Goal: Transaction & Acquisition: Purchase product/service

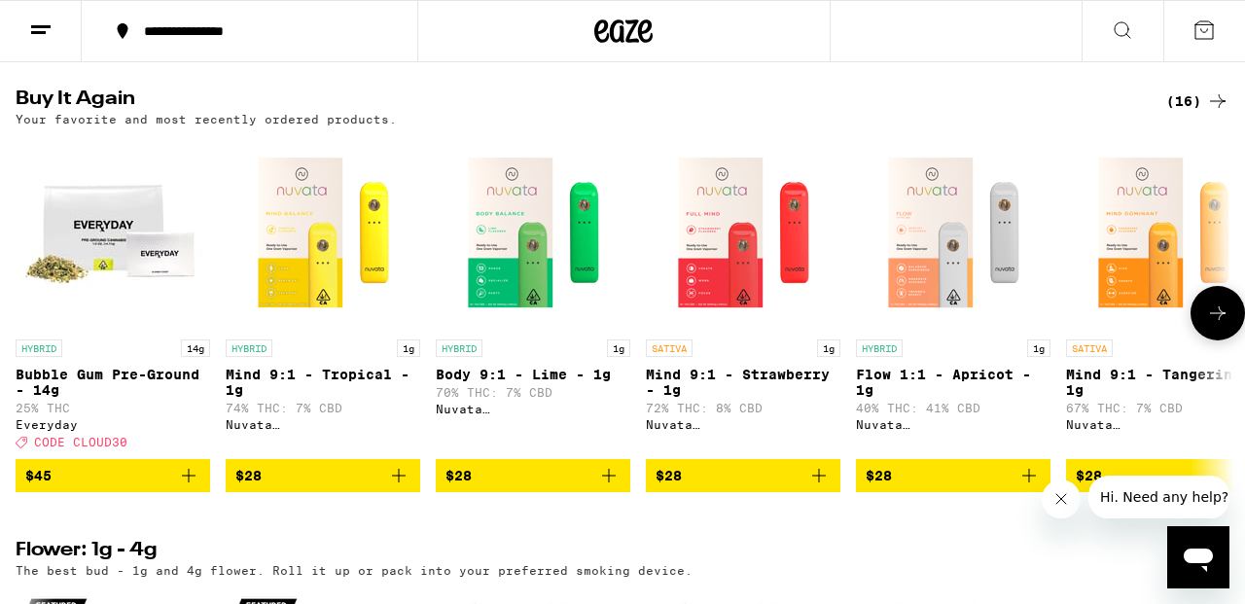
scroll to position [1548, 0]
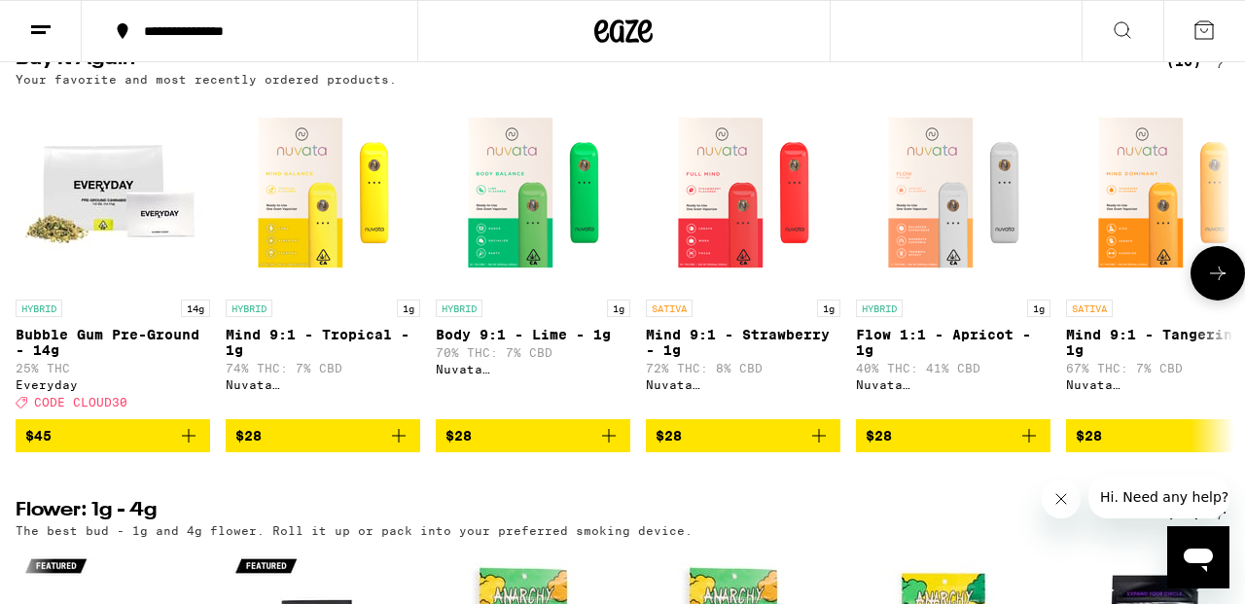
click at [383, 447] on span "$28" at bounding box center [322, 435] width 175 height 23
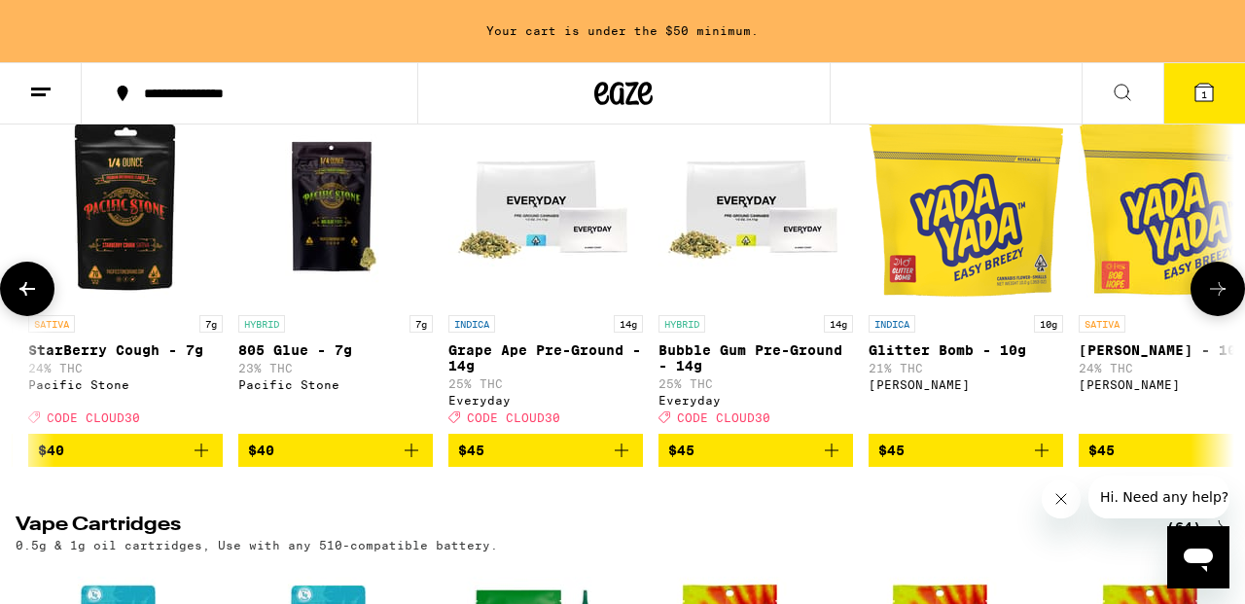
scroll to position [0, 5240]
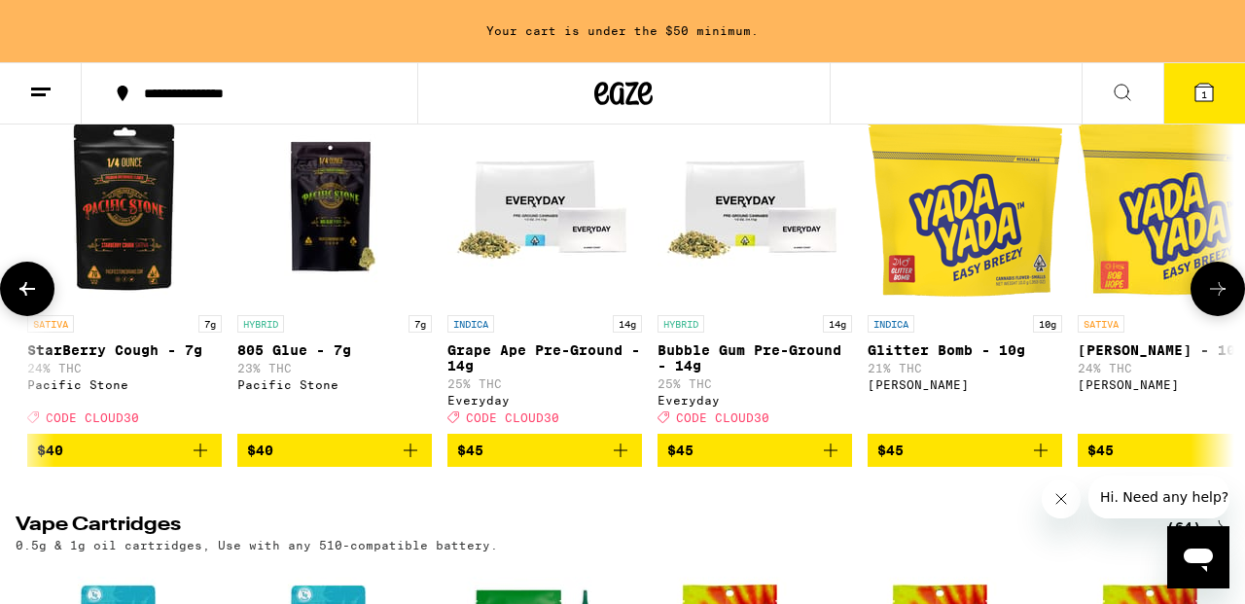
click at [837, 462] on icon "Add to bag" at bounding box center [830, 450] width 23 height 23
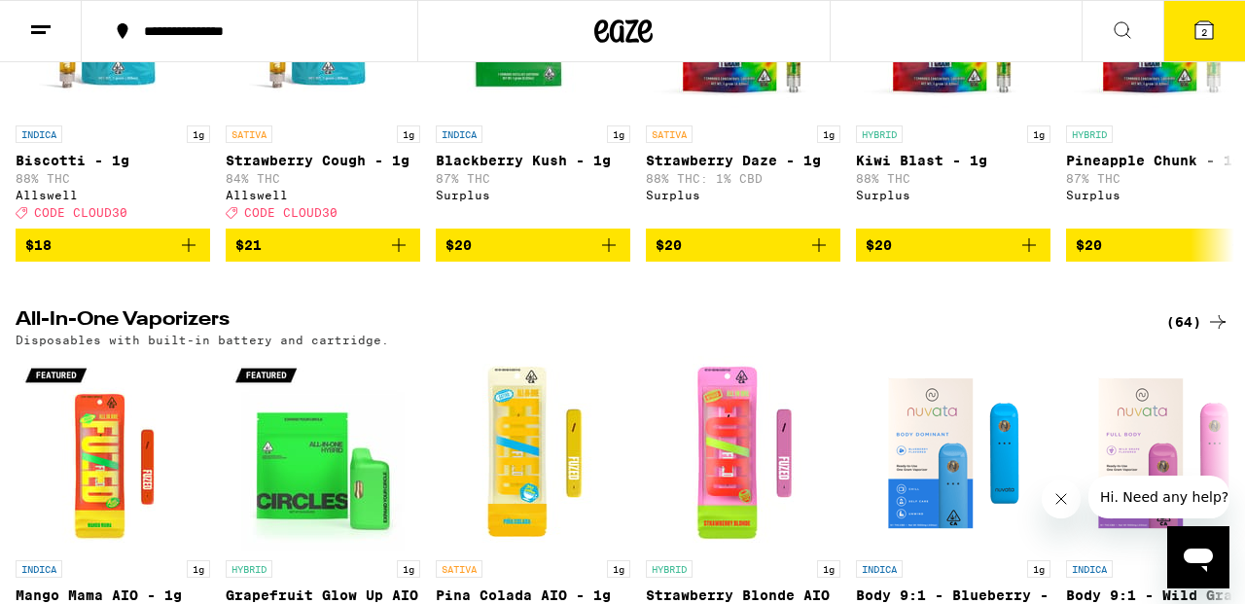
scroll to position [3066, 0]
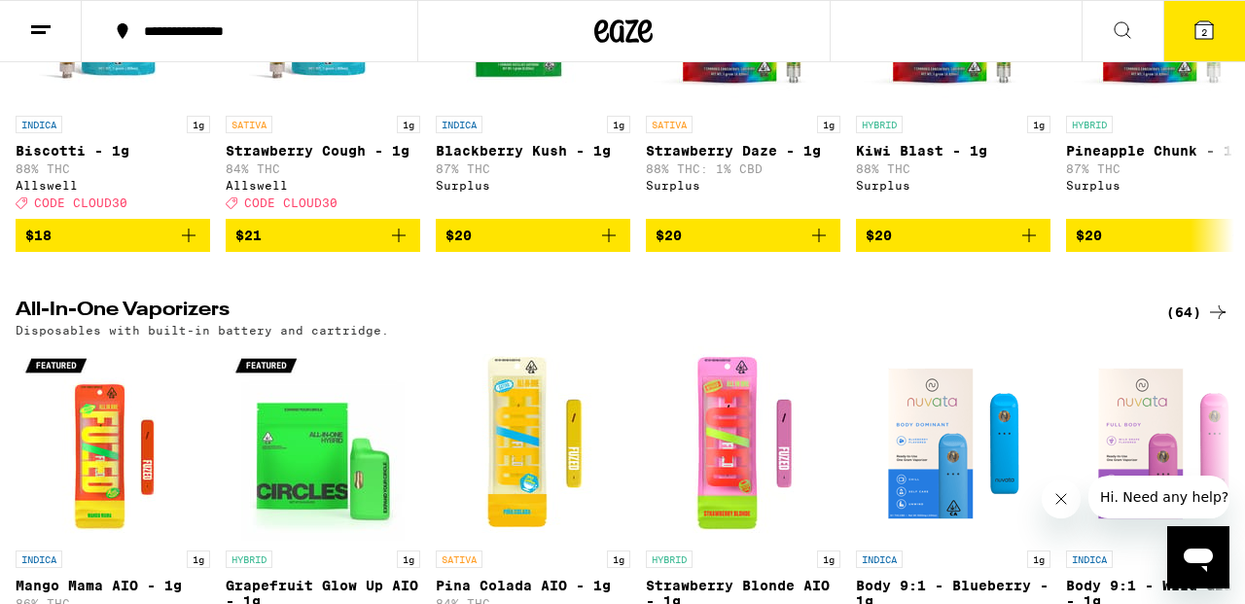
click at [1216, 39] on button "2" at bounding box center [1204, 31] width 82 height 60
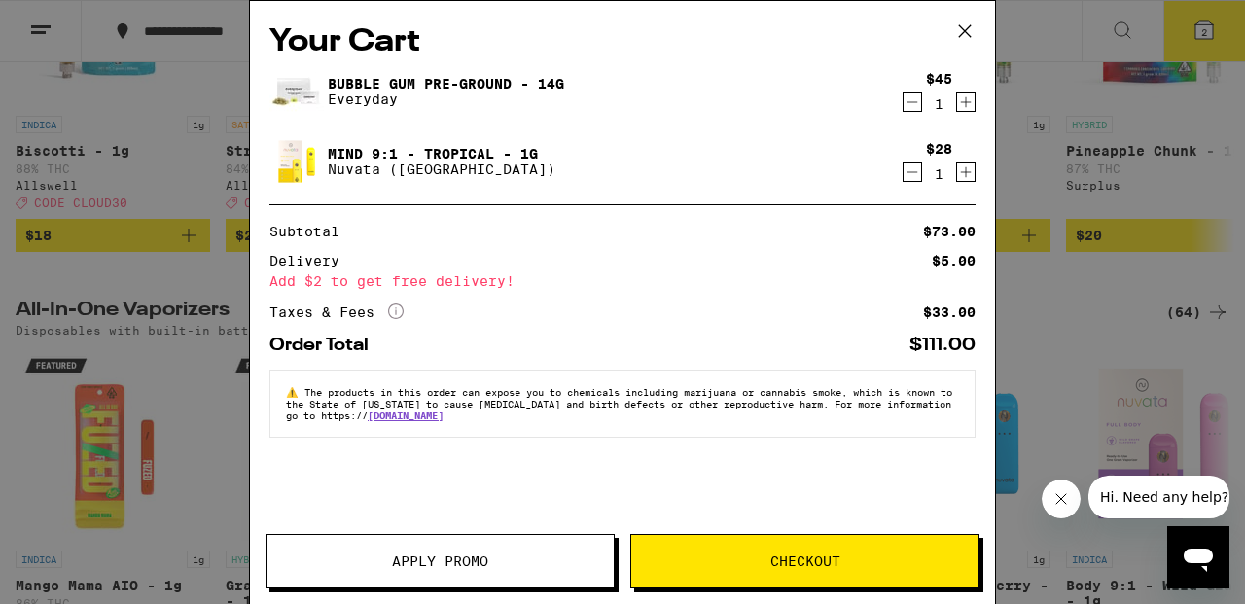
click at [847, 572] on button "Checkout" at bounding box center [804, 561] width 349 height 54
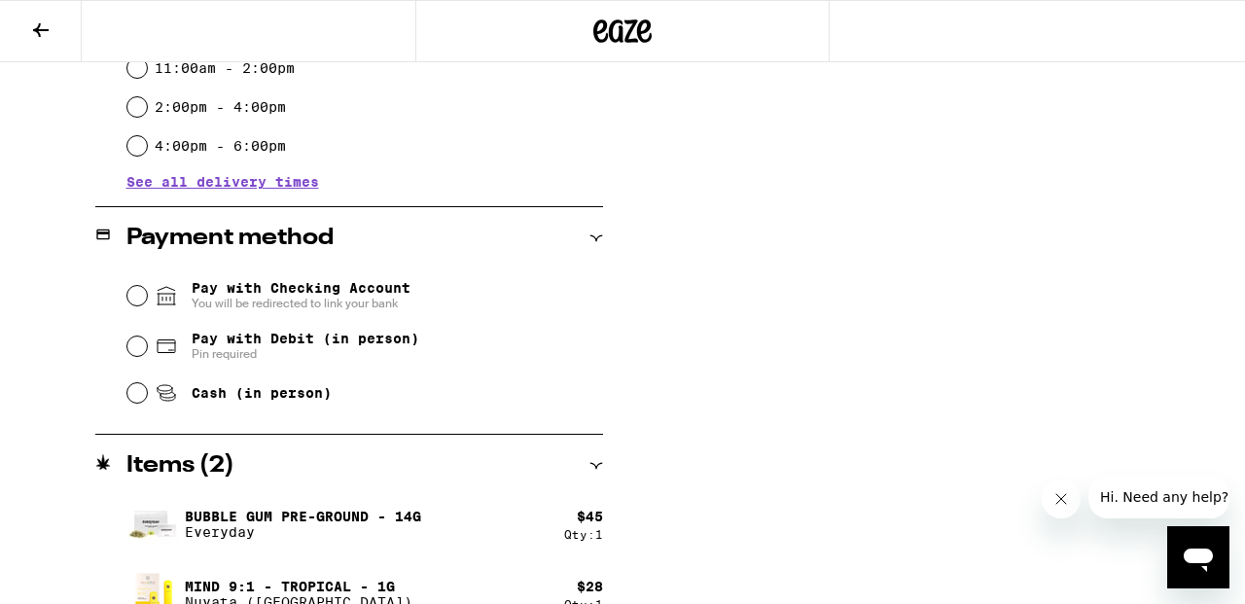
scroll to position [702, 0]
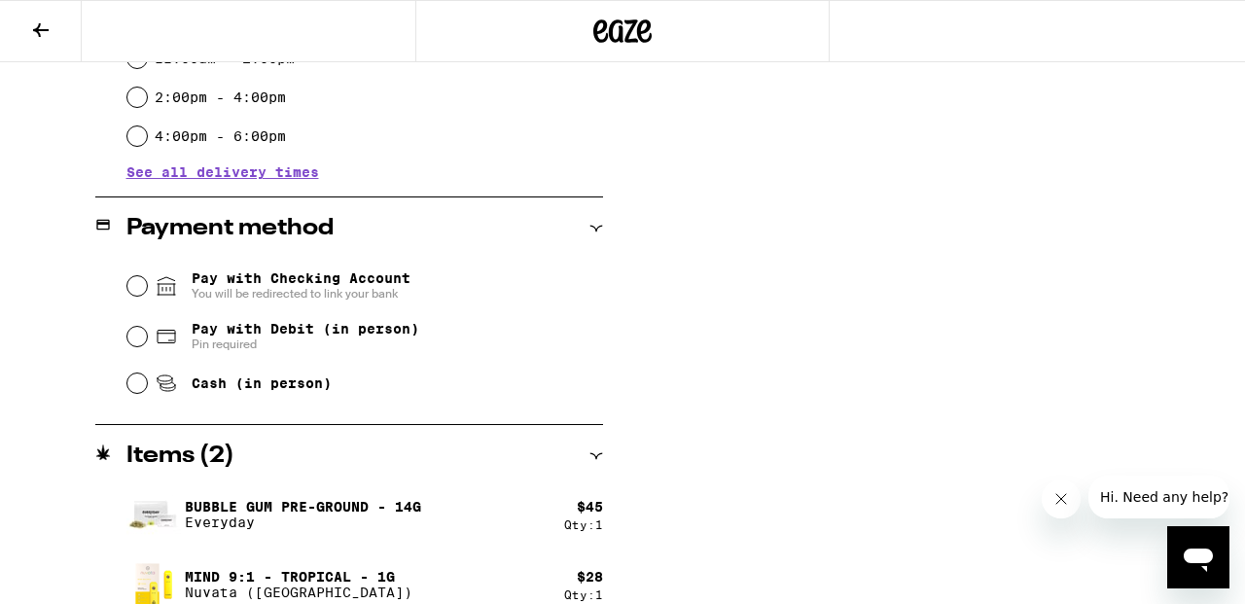
click at [136, 345] on input "Pay with Debit (in person) Pin required" at bounding box center [136, 336] width 19 height 19
radio input "true"
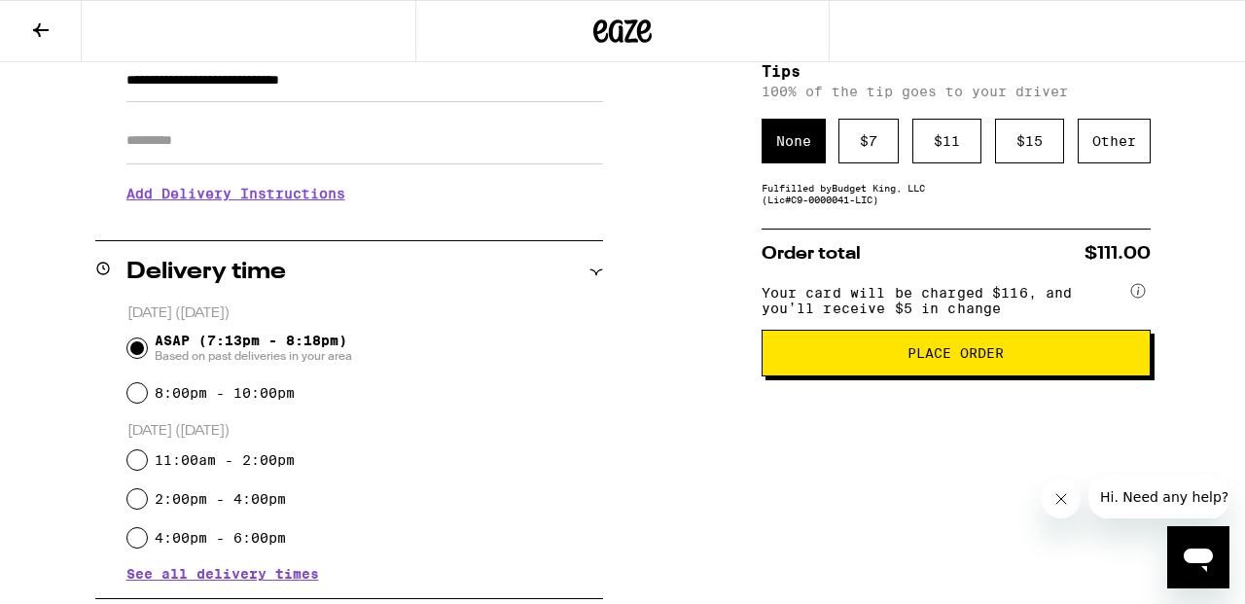
scroll to position [151, 0]
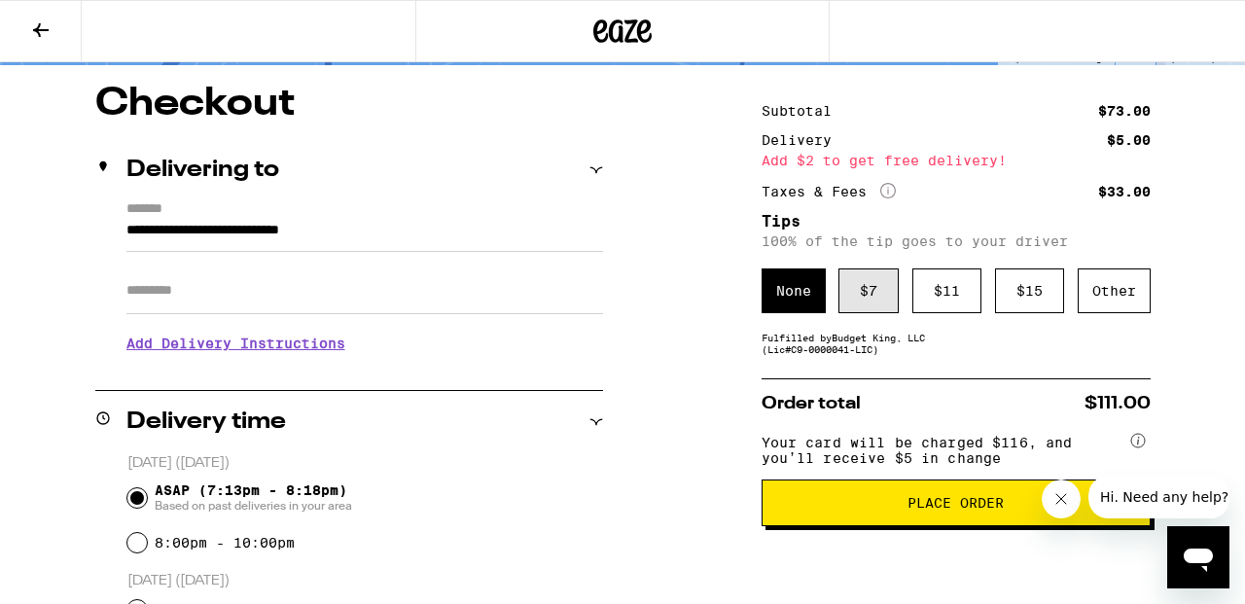
click at [852, 293] on div "$ 7" at bounding box center [868, 290] width 60 height 45
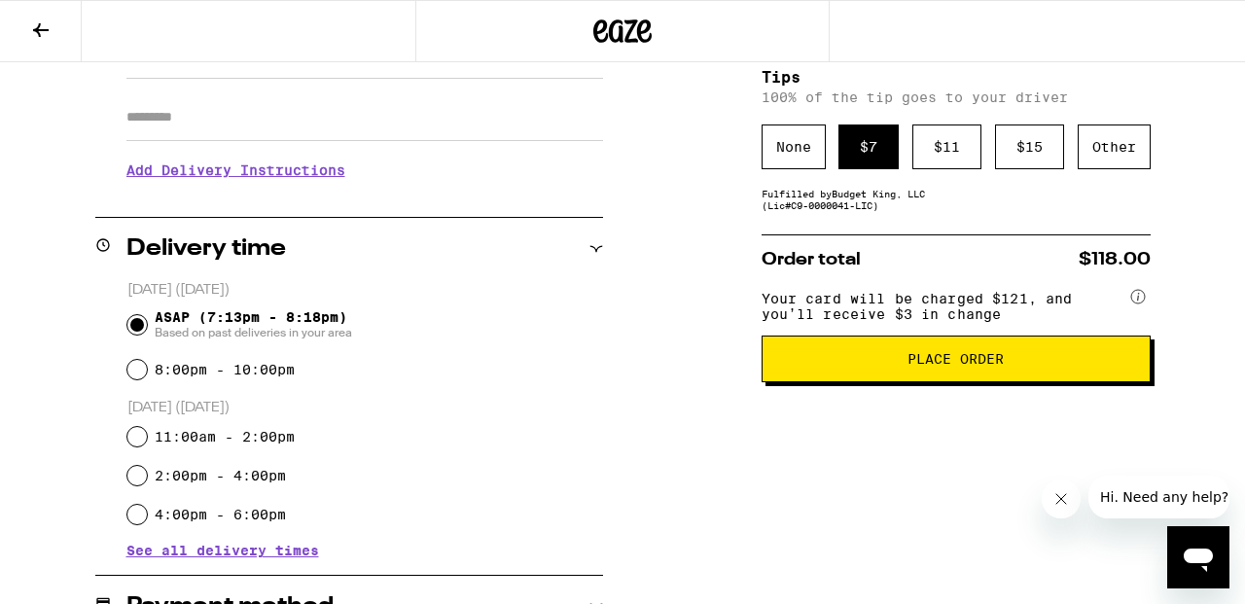
scroll to position [325, 0]
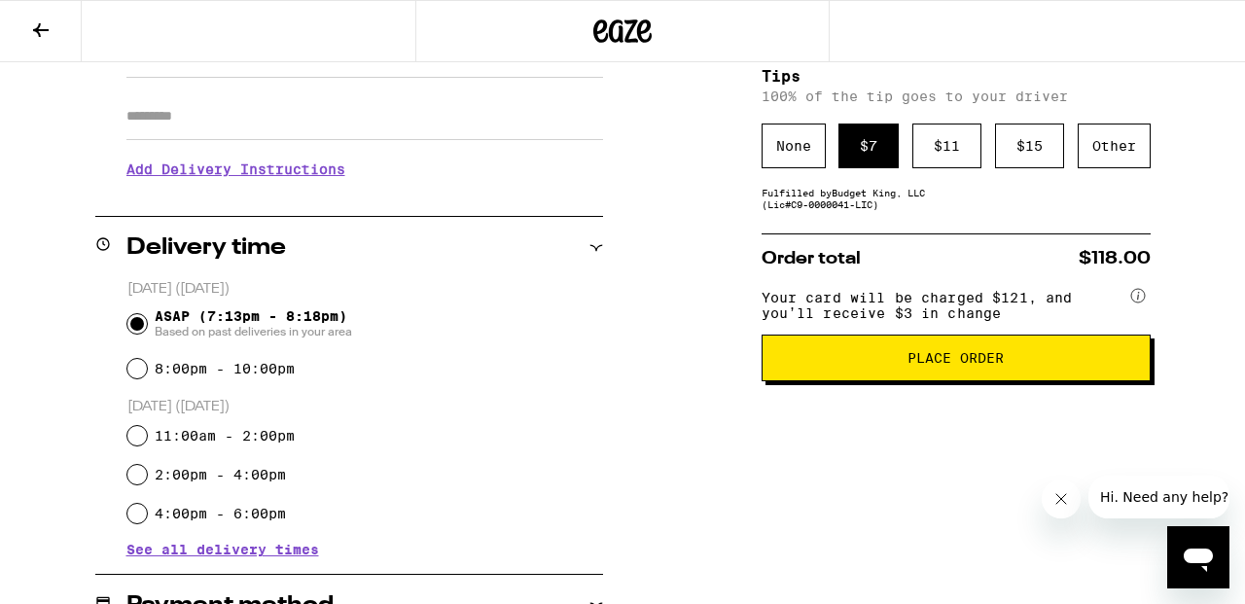
click at [884, 380] on button "Place Order" at bounding box center [955, 358] width 389 height 47
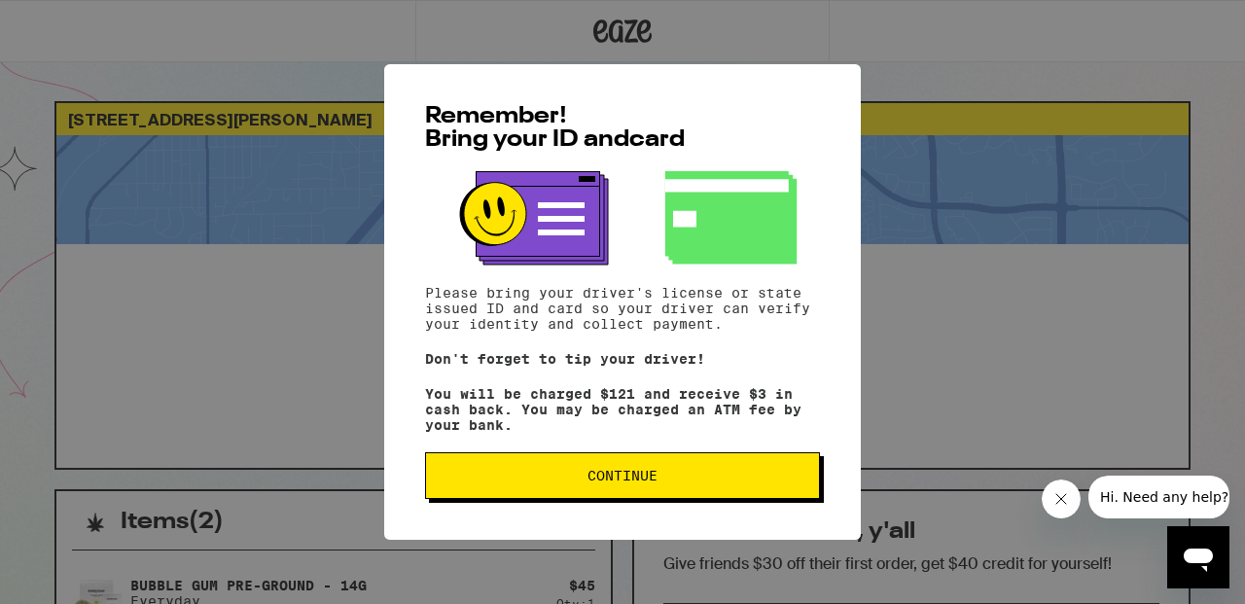
click at [783, 470] on button "Continue" at bounding box center [622, 475] width 395 height 47
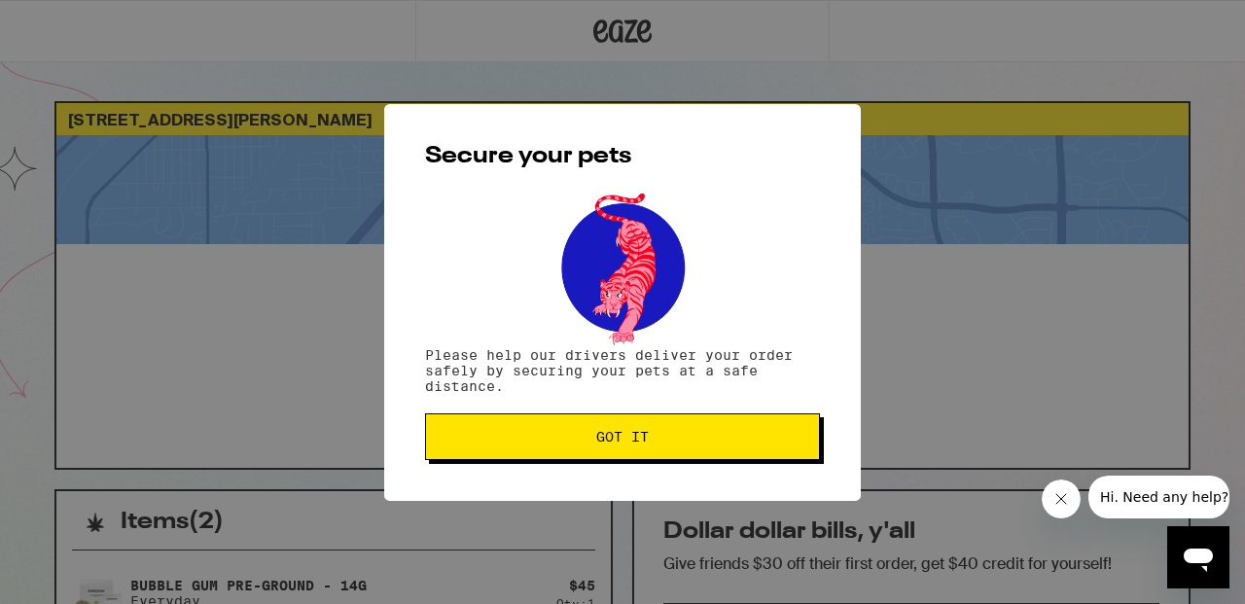
click at [783, 470] on div "Secure your pets Please help our drivers deliver your order safely by securing …" at bounding box center [622, 302] width 477 height 397
click at [778, 434] on span "Got it" at bounding box center [623, 437] width 362 height 14
